Goal: Information Seeking & Learning: Learn about a topic

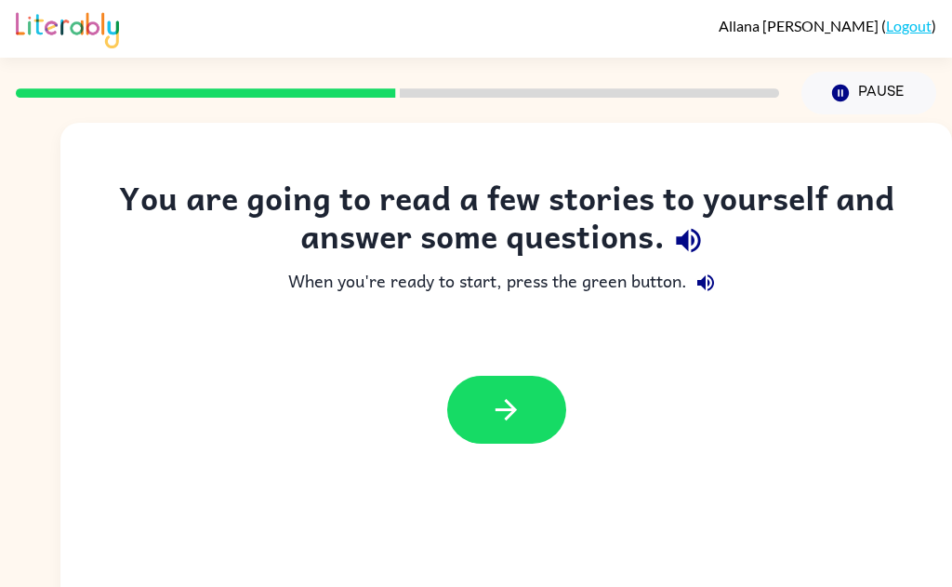
click at [696, 235] on icon "button" at bounding box center [688, 240] width 33 height 33
click at [720, 274] on button "button" at bounding box center [705, 282] width 37 height 37
click at [528, 429] on button "button" at bounding box center [506, 410] width 119 height 68
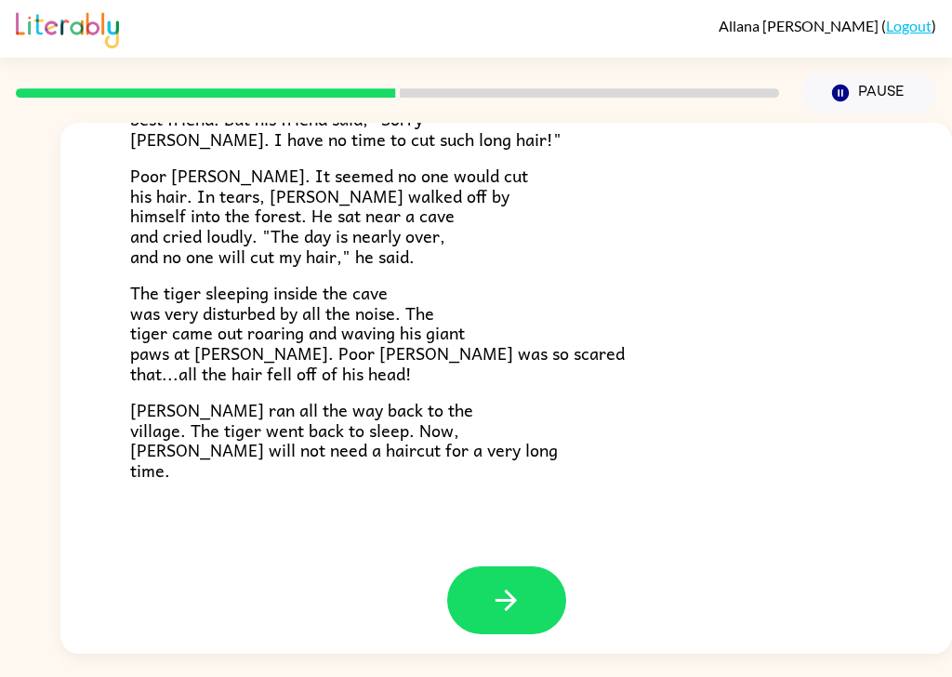
scroll to position [44, 0]
click at [513, 586] on icon "button" at bounding box center [505, 599] width 21 height 21
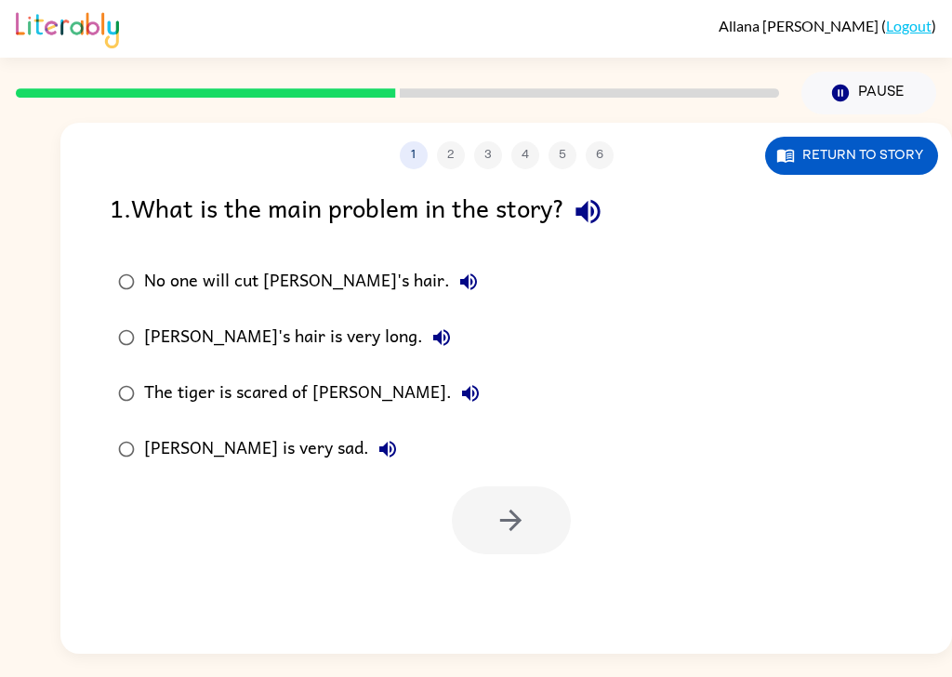
scroll to position [0, 0]
click at [600, 195] on icon "button" at bounding box center [588, 211] width 33 height 33
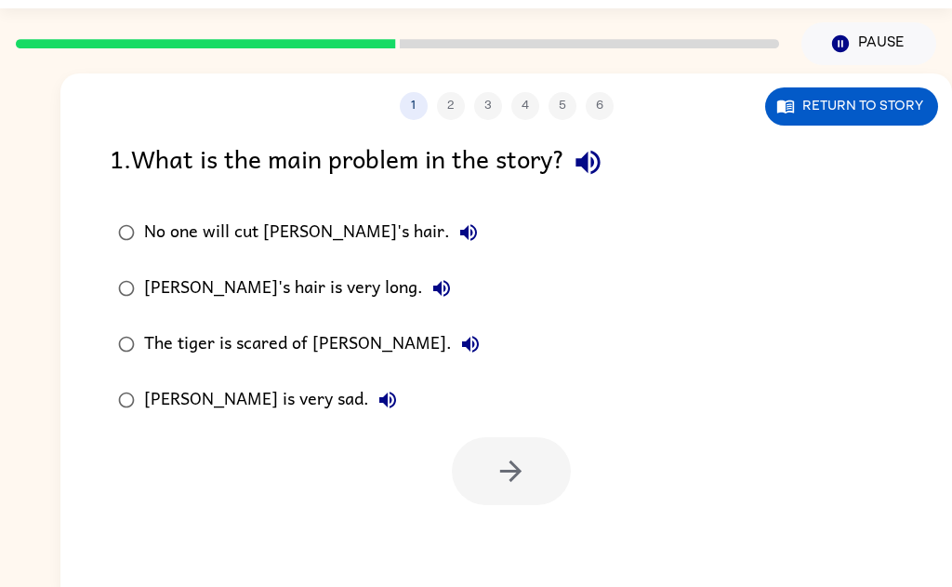
click at [450, 214] on button "No one will cut [PERSON_NAME]'s hair." at bounding box center [468, 232] width 37 height 37
click at [359, 277] on div "[PERSON_NAME]'s hair is very long." at bounding box center [302, 288] width 316 height 37
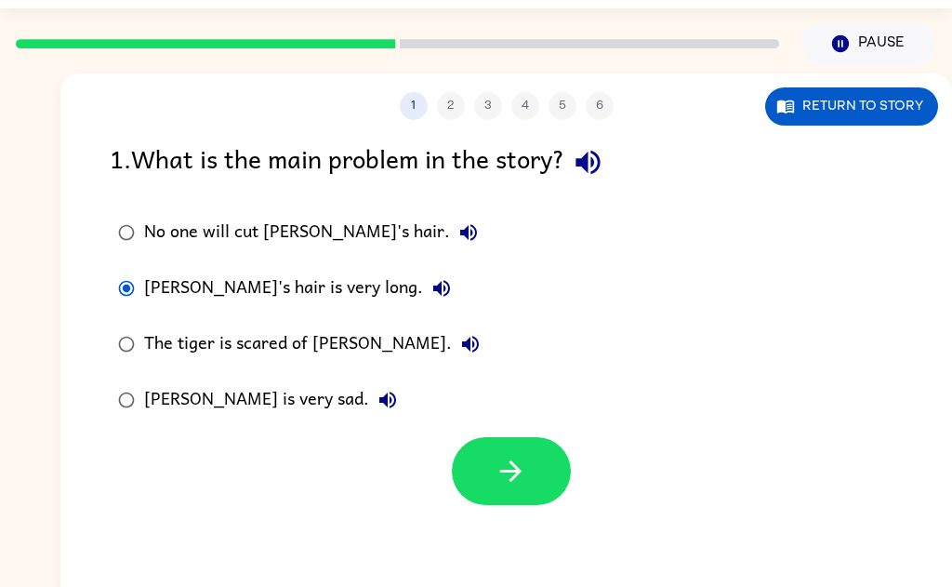
click at [423, 293] on button "[PERSON_NAME]'s hair is very long." at bounding box center [441, 288] width 37 height 37
click at [462, 347] on icon "button" at bounding box center [470, 344] width 17 height 17
click at [376, 403] on icon "button" at bounding box center [387, 400] width 22 height 22
click at [257, 214] on div "No one will cut [PERSON_NAME]'s hair." at bounding box center [315, 232] width 343 height 37
click at [534, 460] on button "button" at bounding box center [511, 471] width 119 height 68
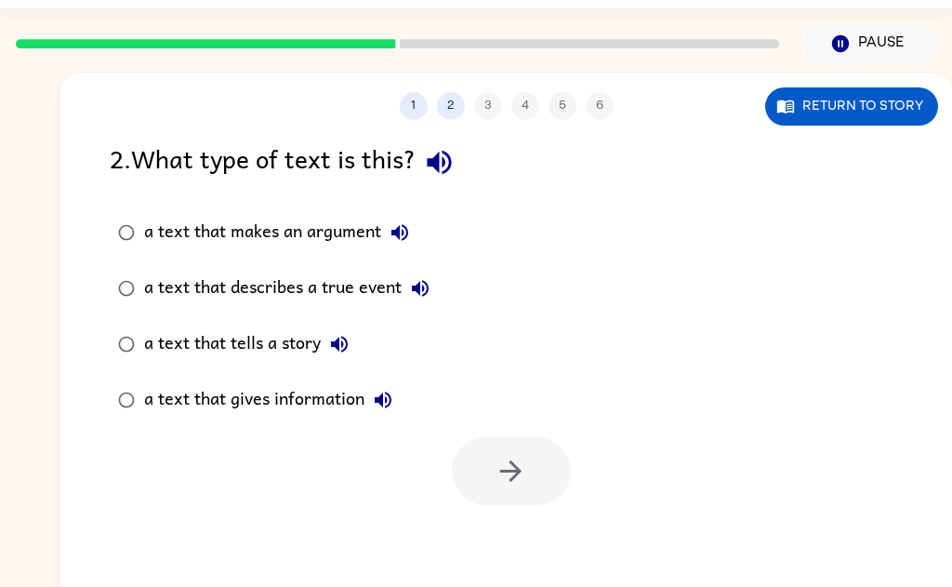
click at [445, 166] on icon "button" at bounding box center [439, 162] width 33 height 33
click at [393, 222] on icon "button" at bounding box center [400, 232] width 22 height 22
click at [420, 300] on button "a text that describes a true event" at bounding box center [420, 288] width 37 height 37
click at [347, 340] on icon "button" at bounding box center [339, 344] width 17 height 17
click at [397, 402] on button "a text that gives information" at bounding box center [382, 399] width 37 height 37
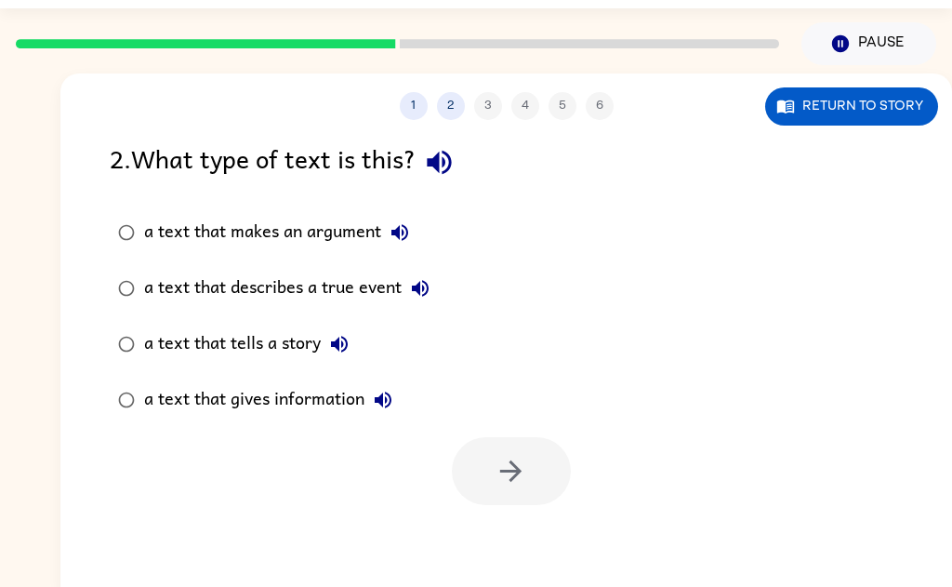
click at [253, 334] on div "a text that tells a story" at bounding box center [251, 343] width 214 height 37
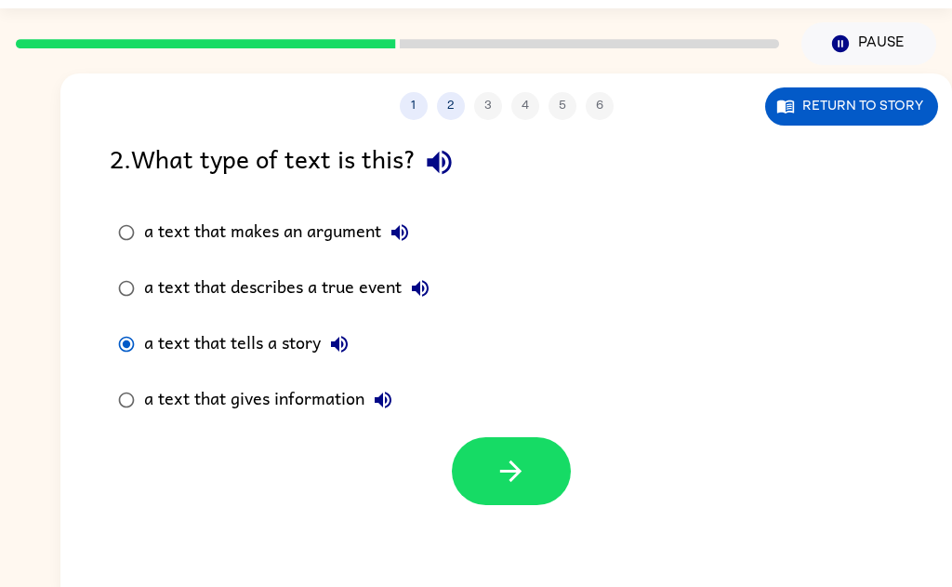
click at [539, 485] on button "button" at bounding box center [511, 471] width 119 height 68
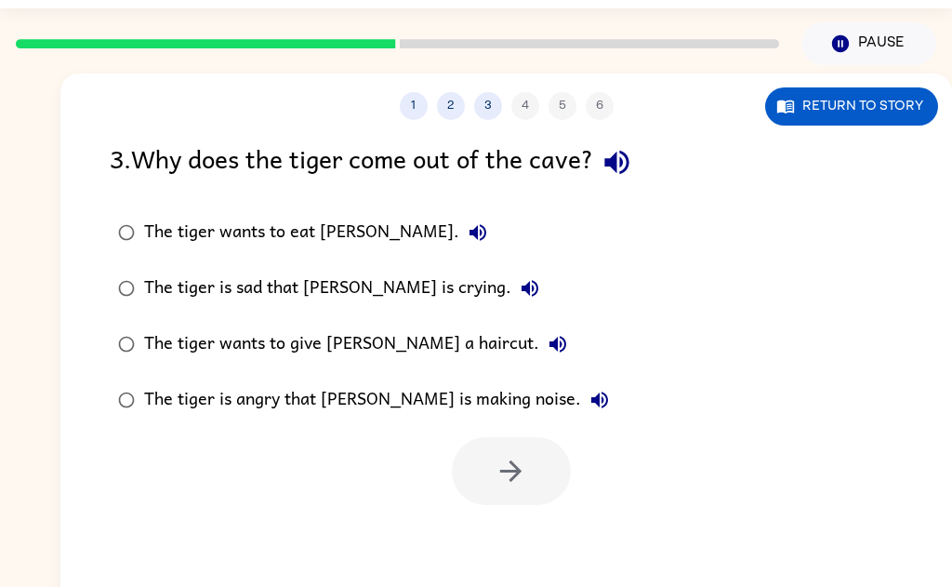
click at [626, 164] on icon "button" at bounding box center [616, 162] width 33 height 33
click at [459, 242] on button "The tiger wants to eat [PERSON_NAME]." at bounding box center [477, 232] width 37 height 37
click at [519, 284] on icon "button" at bounding box center [530, 288] width 22 height 22
click at [549, 343] on icon "button" at bounding box center [557, 344] width 17 height 17
click at [588, 404] on icon "button" at bounding box center [599, 400] width 22 height 22
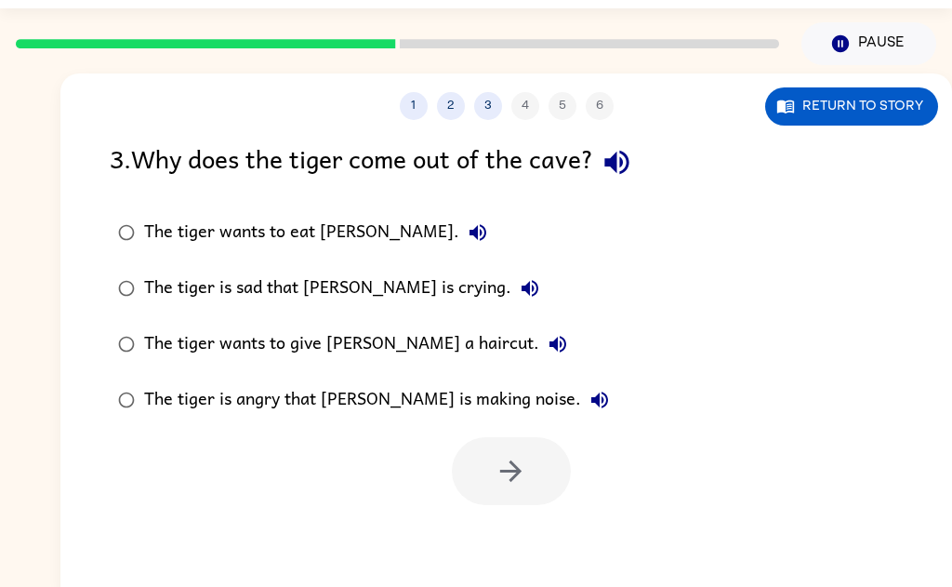
click at [338, 407] on div "The tiger is angry that [PERSON_NAME] is making noise." at bounding box center [381, 399] width 474 height 37
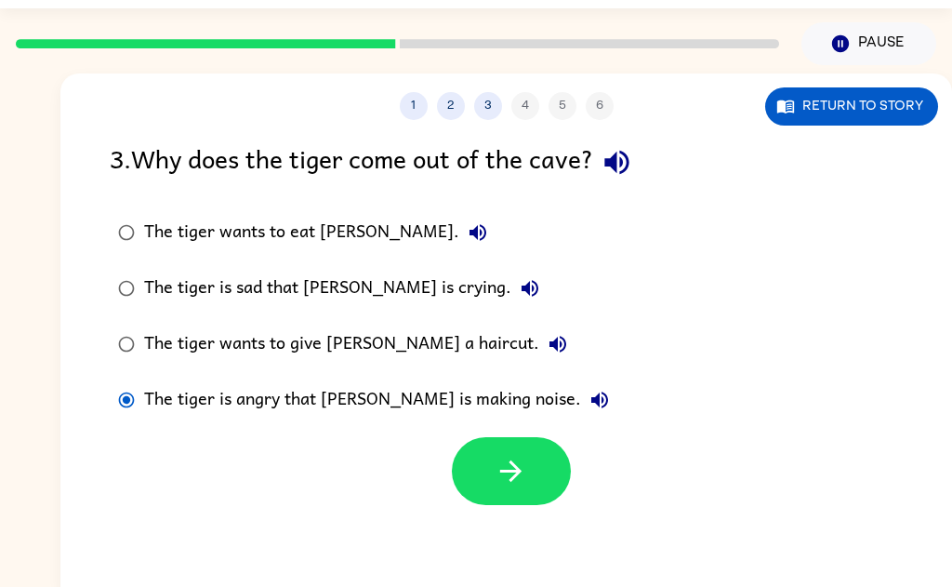
click at [511, 484] on icon "button" at bounding box center [511, 471] width 33 height 33
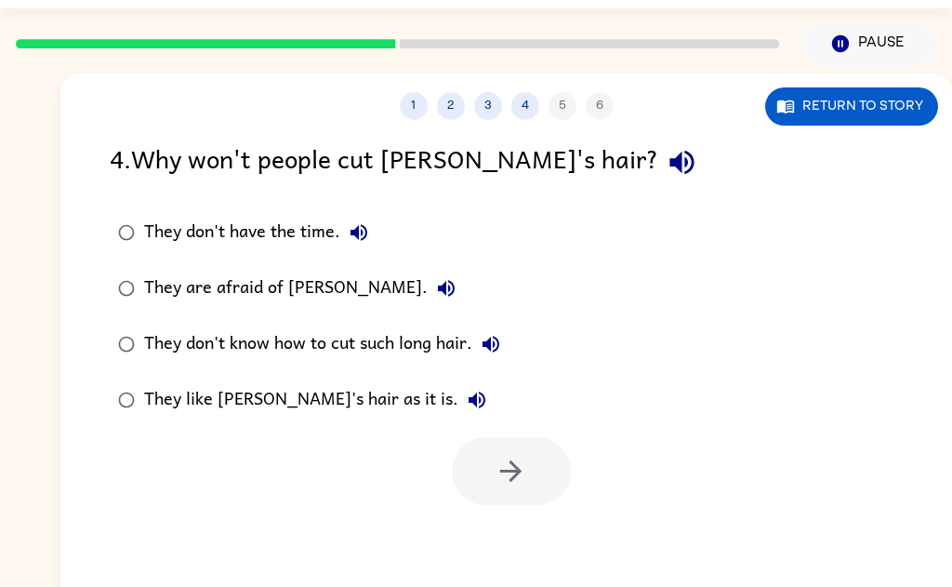
click at [666, 166] on icon "button" at bounding box center [682, 162] width 33 height 33
click at [362, 233] on icon "button" at bounding box center [358, 232] width 17 height 17
click at [428, 304] on button "They are afraid of [PERSON_NAME]." at bounding box center [446, 288] width 37 height 37
click at [483, 340] on icon "button" at bounding box center [491, 344] width 22 height 22
click at [468, 402] on icon "button" at bounding box center [476, 399] width 17 height 17
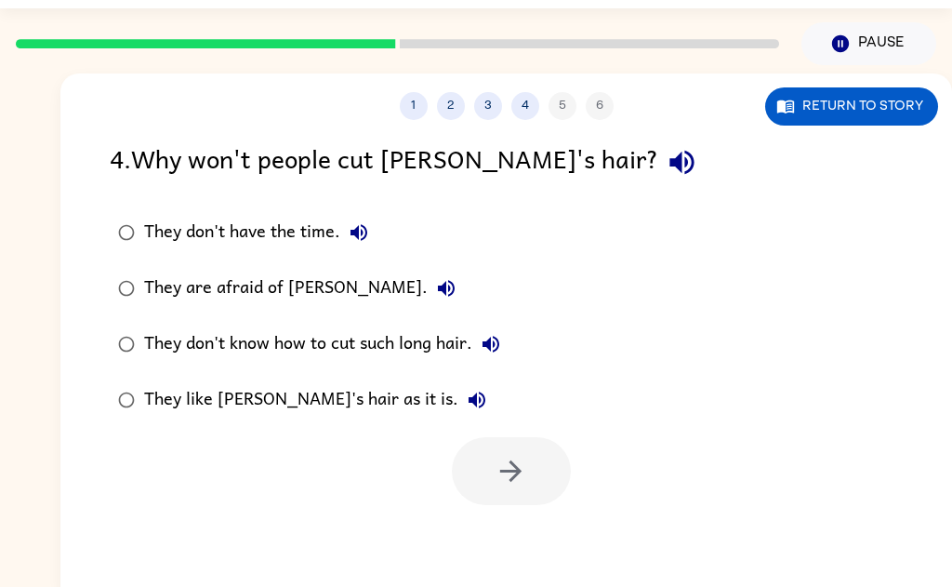
click at [273, 233] on div "They don't have the time." at bounding box center [260, 232] width 233 height 37
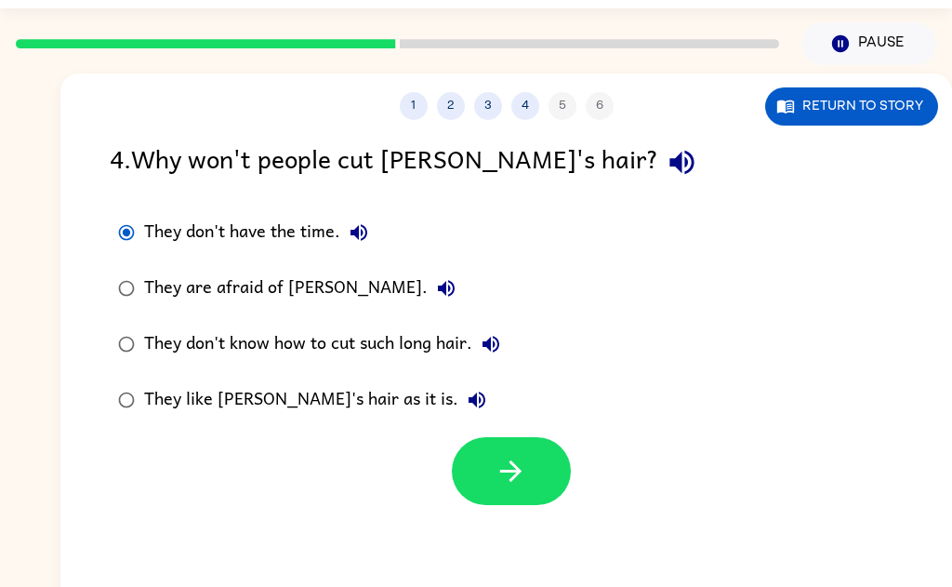
click at [499, 469] on icon "button" at bounding box center [511, 471] width 33 height 33
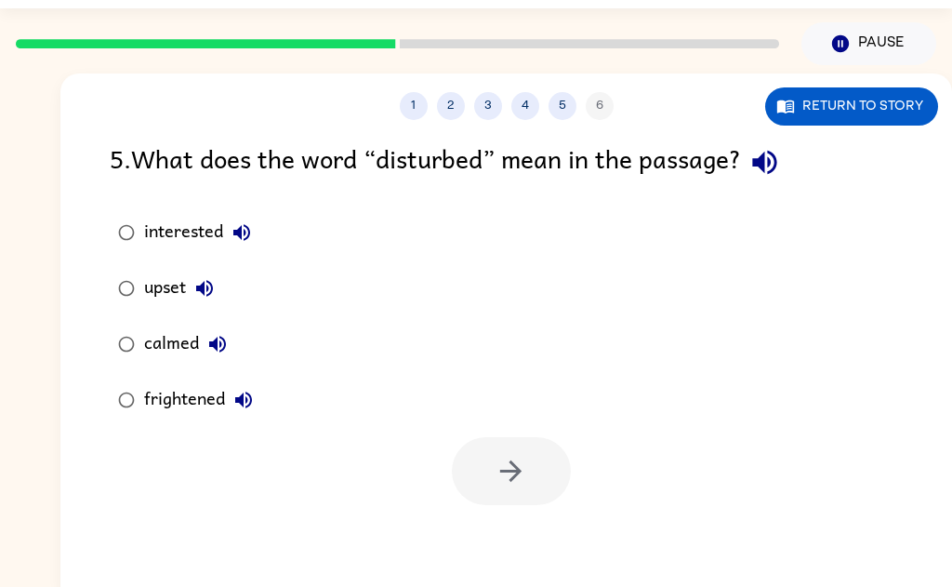
click at [762, 160] on icon "button" at bounding box center [764, 163] width 24 height 24
click at [241, 235] on icon "button" at bounding box center [241, 232] width 17 height 17
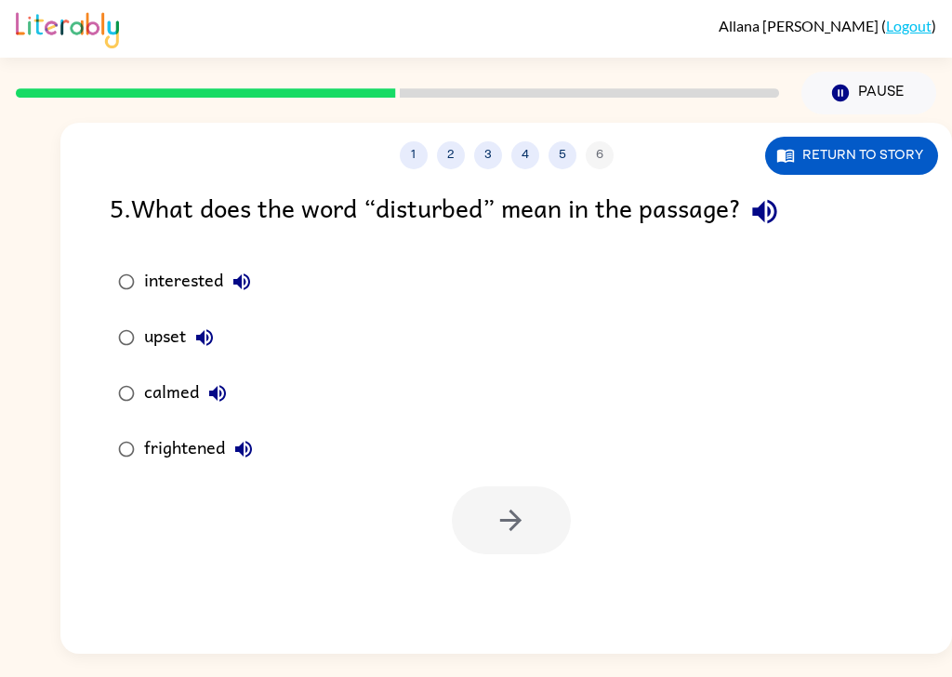
scroll to position [58, 0]
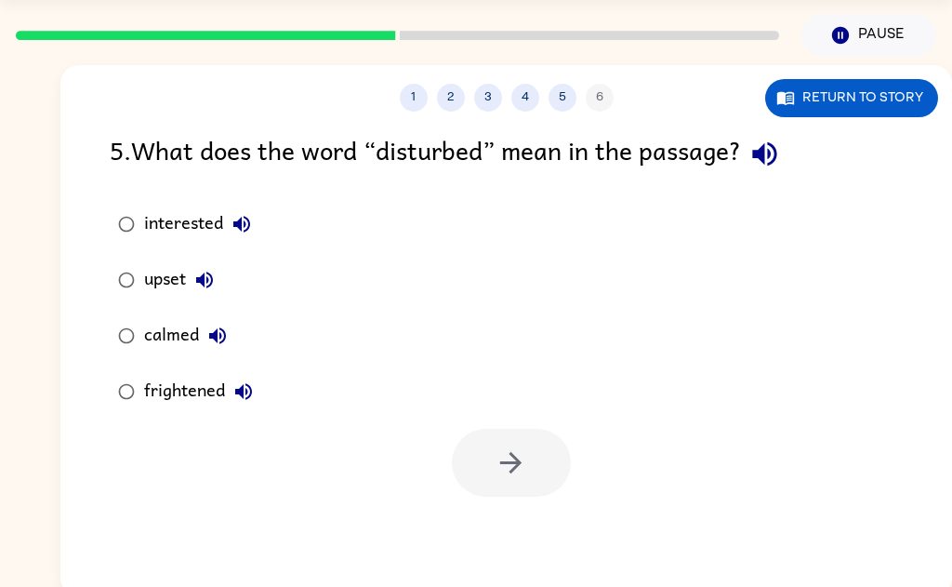
click at [196, 276] on icon "button" at bounding box center [204, 280] width 22 height 22
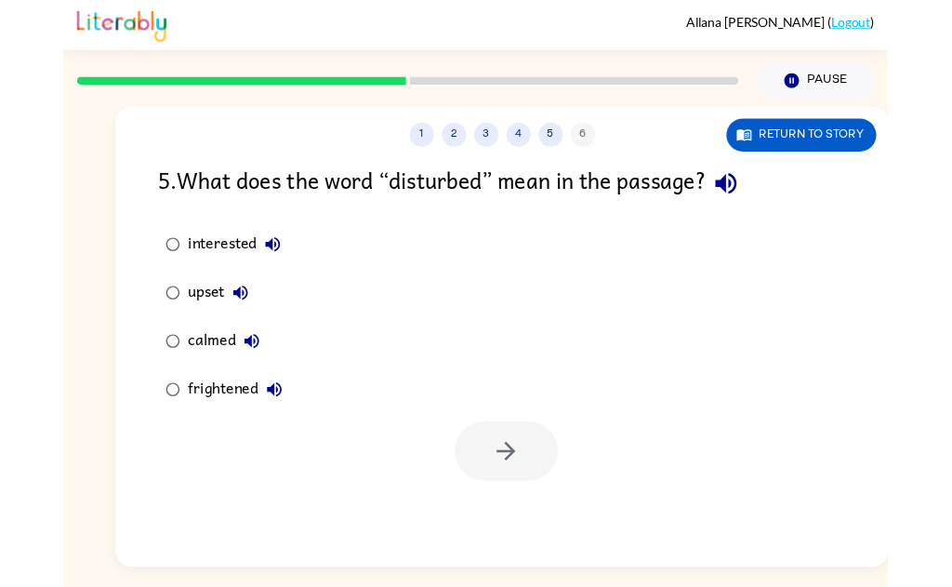
scroll to position [60, 0]
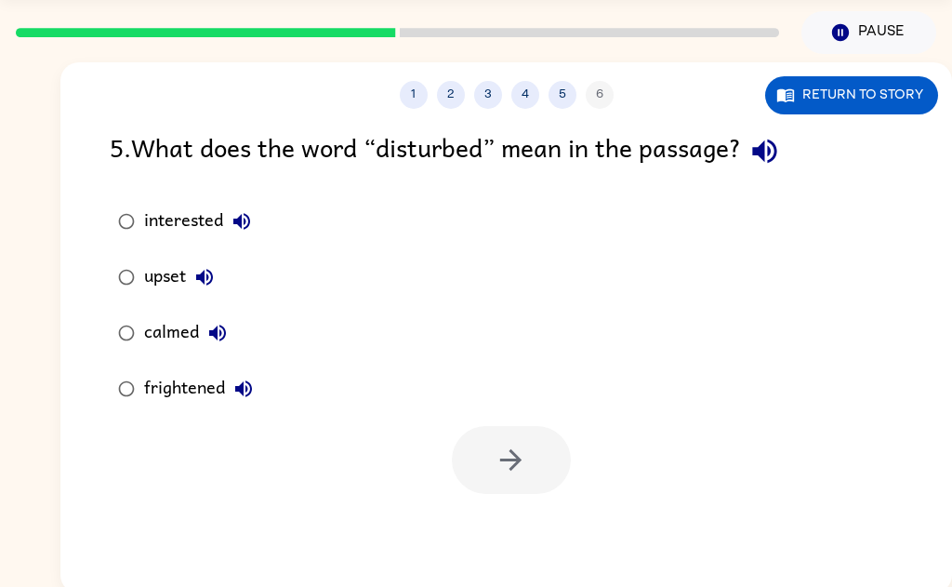
click at [213, 345] on button "calmed" at bounding box center [217, 332] width 37 height 37
click at [234, 389] on icon "button" at bounding box center [243, 388] width 22 height 22
click at [164, 280] on div "upset" at bounding box center [183, 276] width 79 height 37
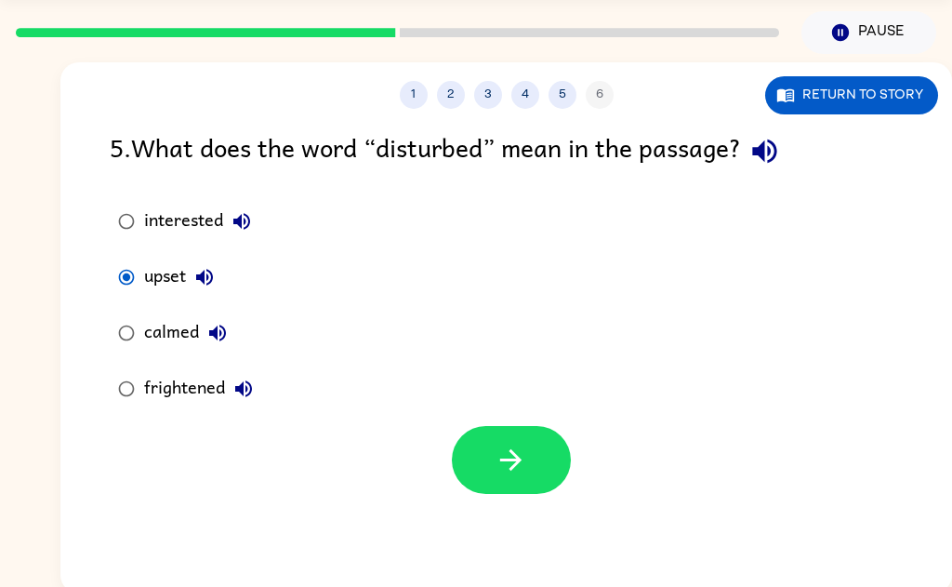
click at [507, 481] on button "button" at bounding box center [511, 460] width 119 height 68
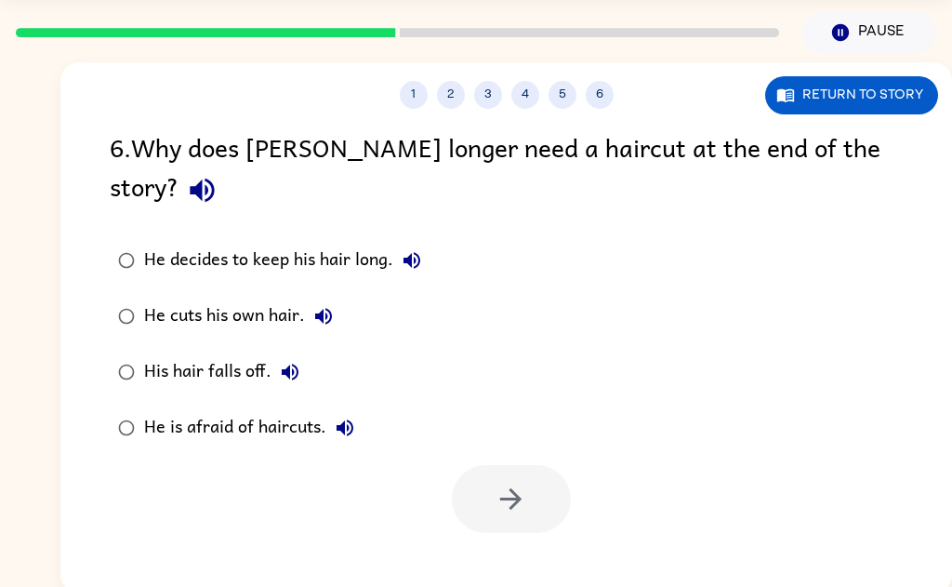
click at [854, 170] on div "6 . Why does [PERSON_NAME] longer need a haircut at the end of the story?" at bounding box center [506, 170] width 793 height 86
click at [214, 178] on icon "button" at bounding box center [202, 190] width 24 height 24
click at [416, 242] on button "He decides to keep his hair long." at bounding box center [411, 260] width 37 height 37
click at [404, 249] on icon "button" at bounding box center [412, 260] width 22 height 22
click at [418, 252] on icon "button" at bounding box center [411, 260] width 17 height 17
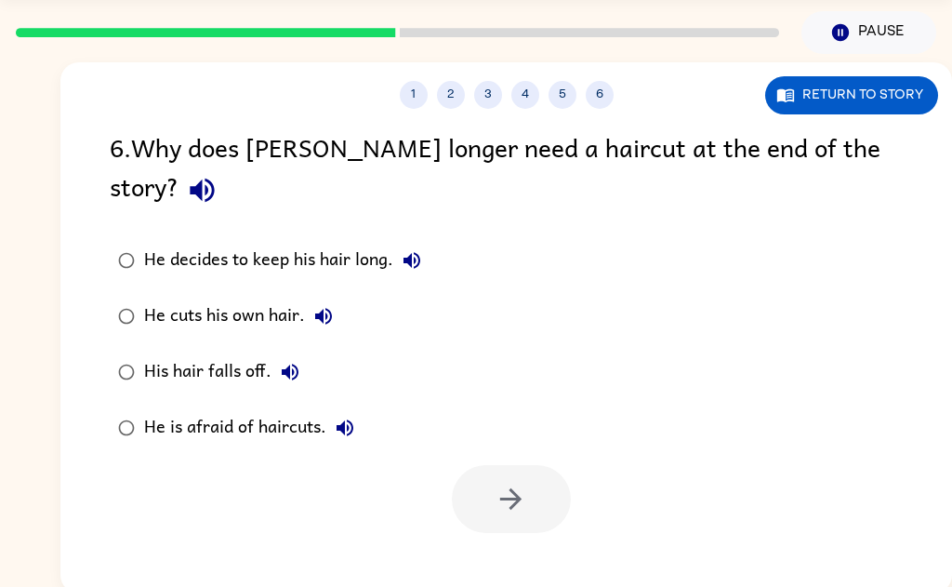
click at [315, 305] on icon "button" at bounding box center [323, 316] width 22 height 22
click at [288, 363] on icon "button" at bounding box center [290, 371] width 17 height 17
click at [346, 416] on icon "button" at bounding box center [345, 427] width 22 height 22
click at [197, 353] on div "His hair falls off." at bounding box center [226, 371] width 165 height 37
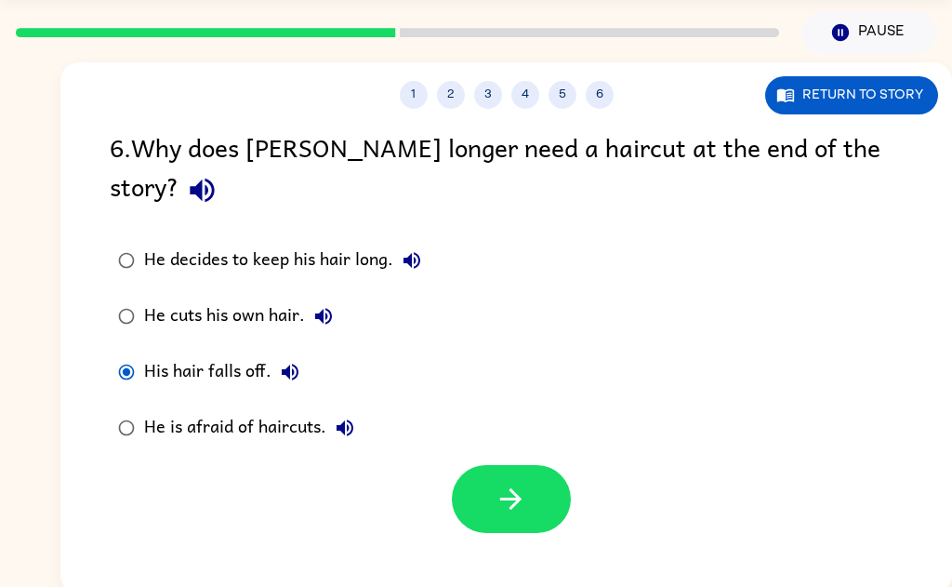
click at [501, 476] on button "button" at bounding box center [511, 499] width 119 height 68
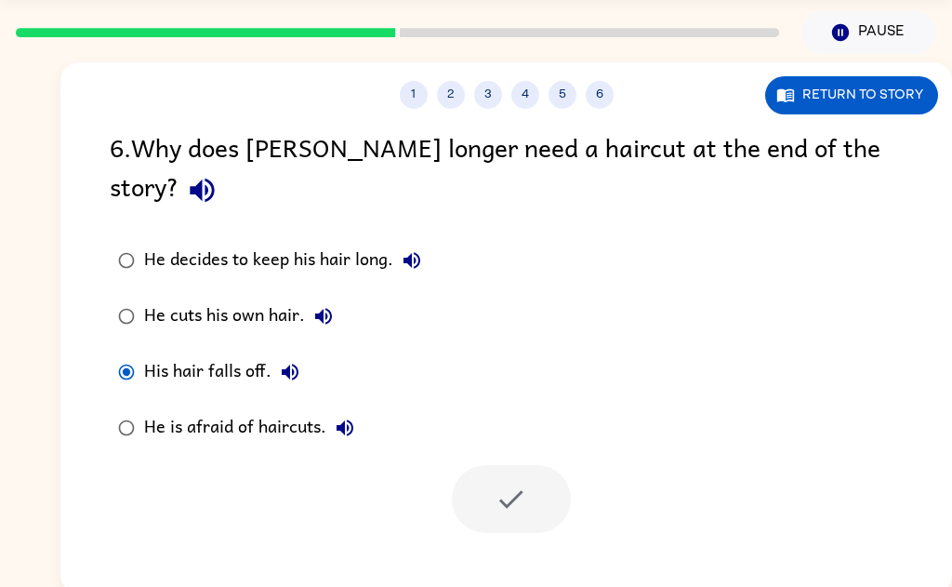
scroll to position [45, 0]
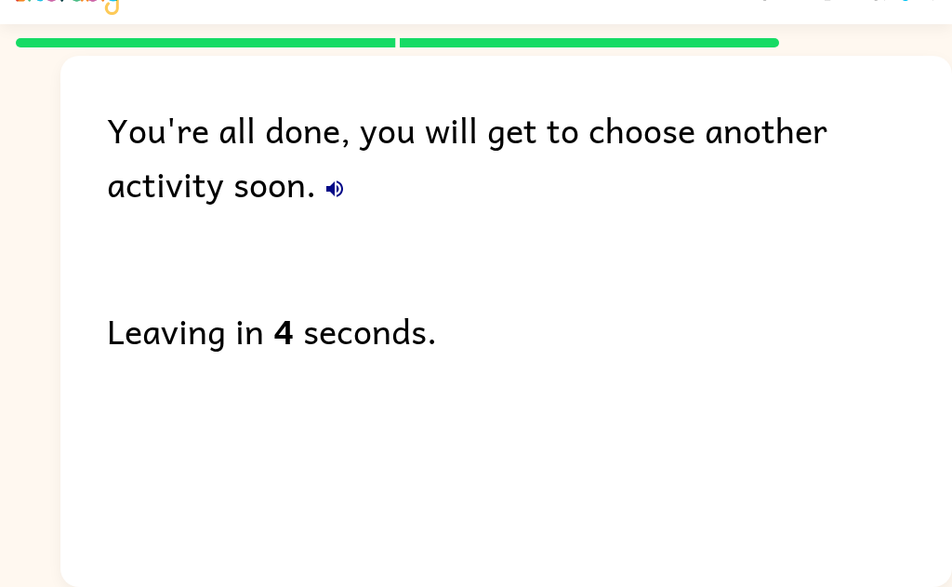
click at [323, 178] on icon "button" at bounding box center [334, 189] width 22 height 22
